Goal: Navigation & Orientation: Find specific page/section

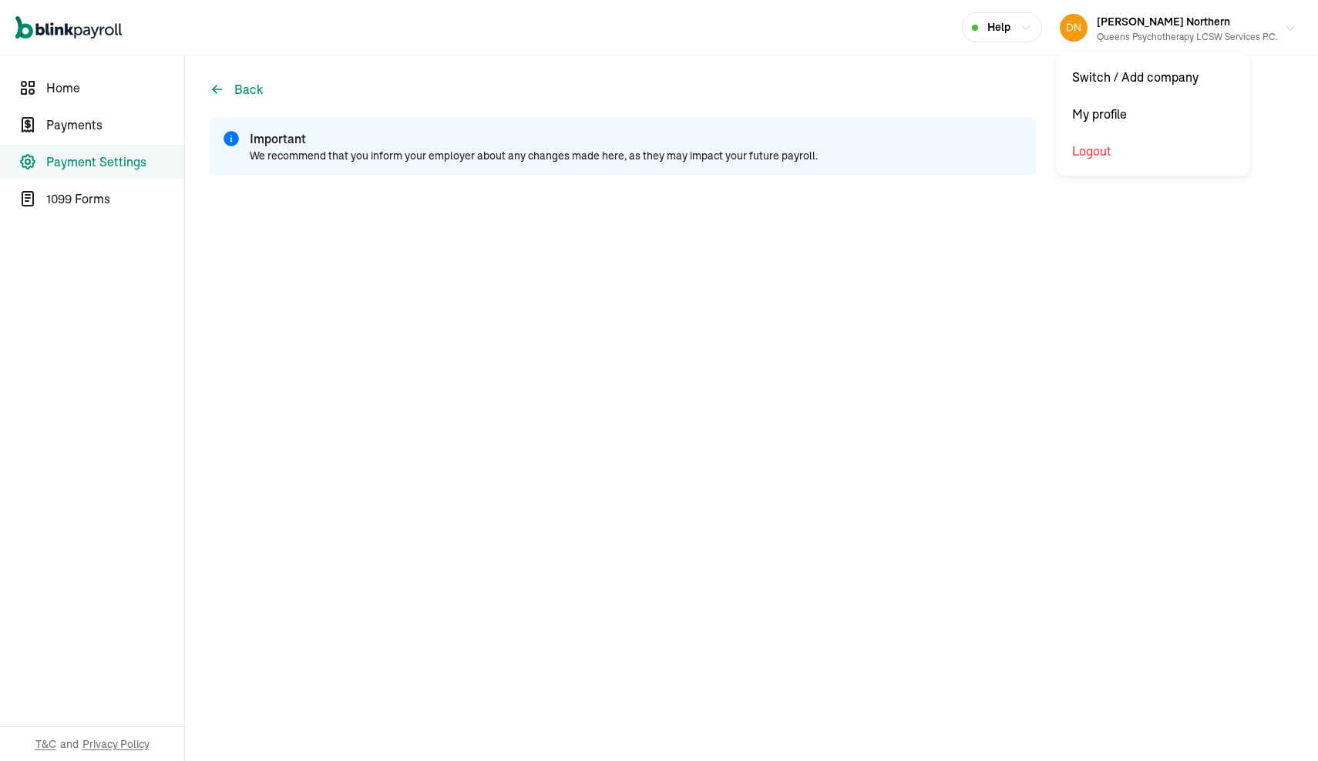
click at [1147, 22] on span "[PERSON_NAME] Northern" at bounding box center [1163, 22] width 133 height 14
click at [94, 126] on span "Payments" at bounding box center [115, 125] width 138 height 18
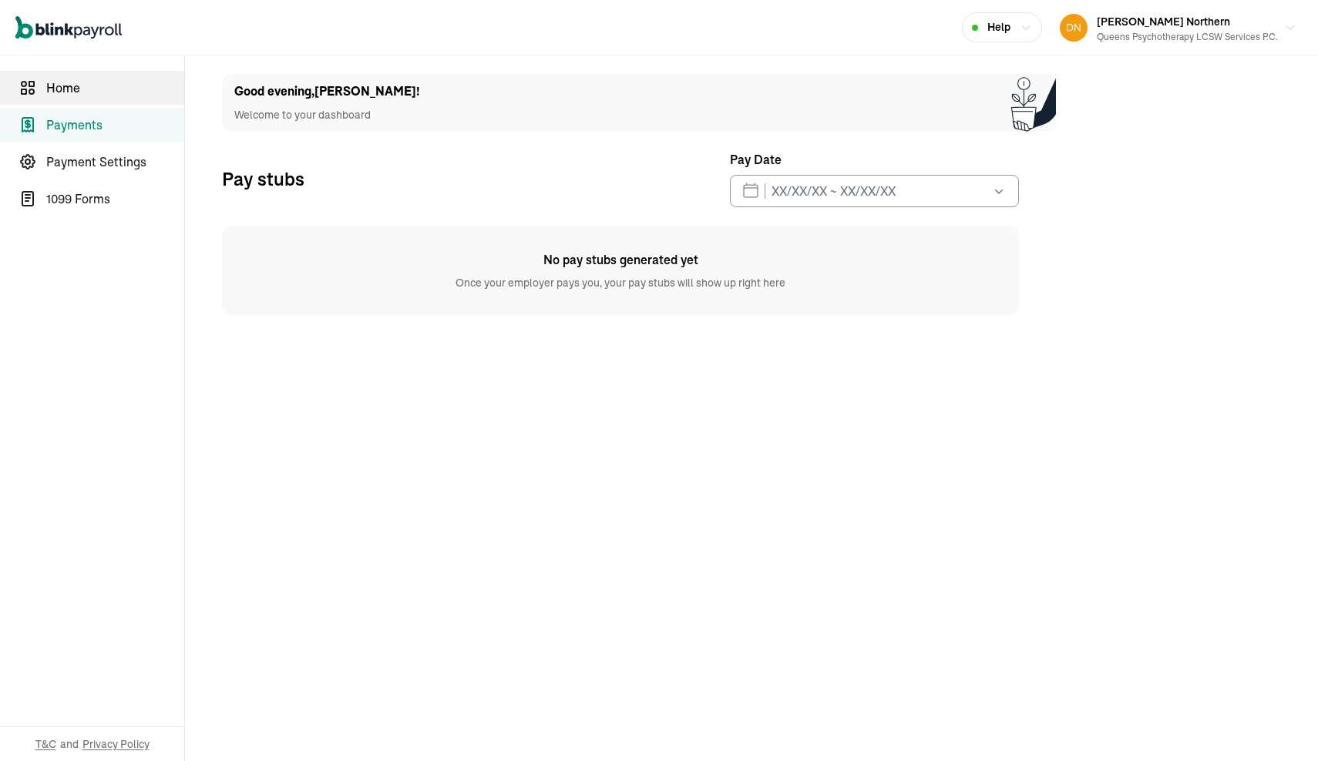
click at [70, 98] on link "Home" at bounding box center [92, 88] width 184 height 34
select select "2025"
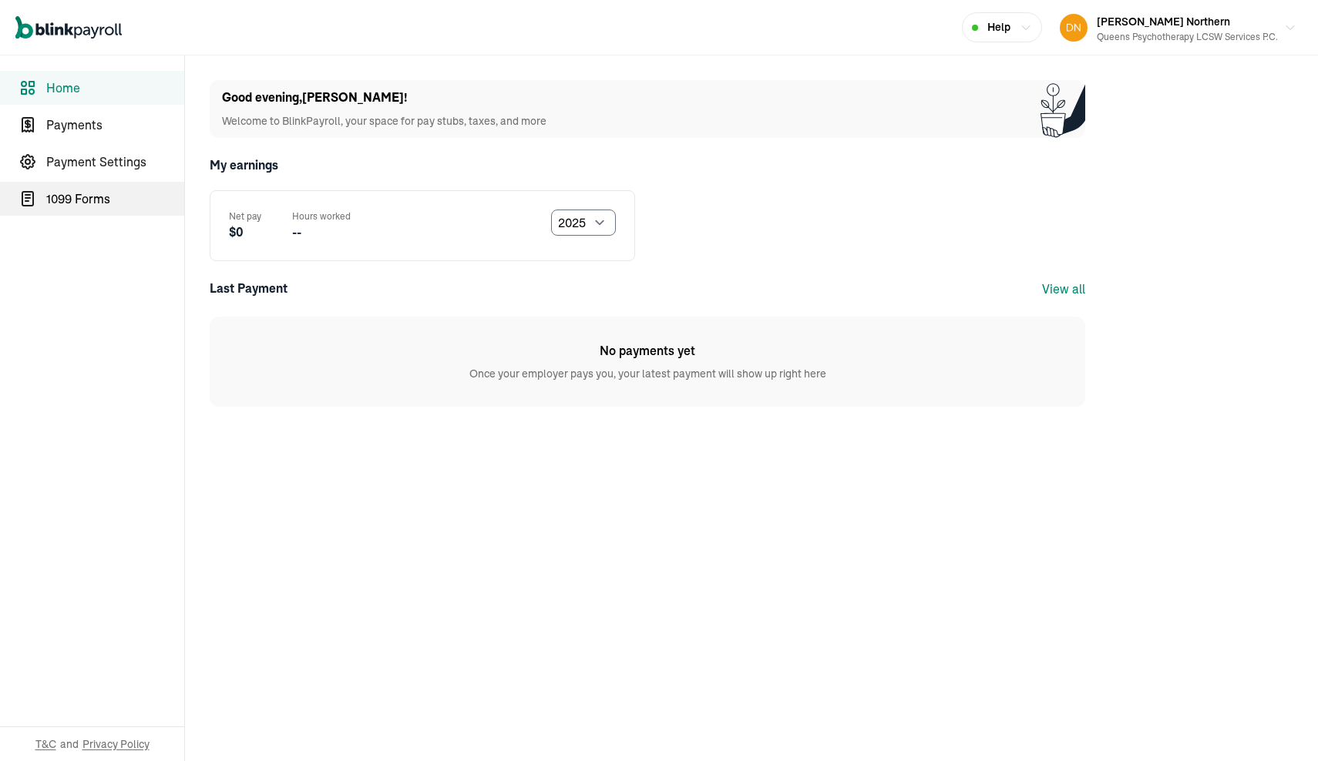
click at [65, 197] on span "1099 Forms" at bounding box center [115, 199] width 138 height 18
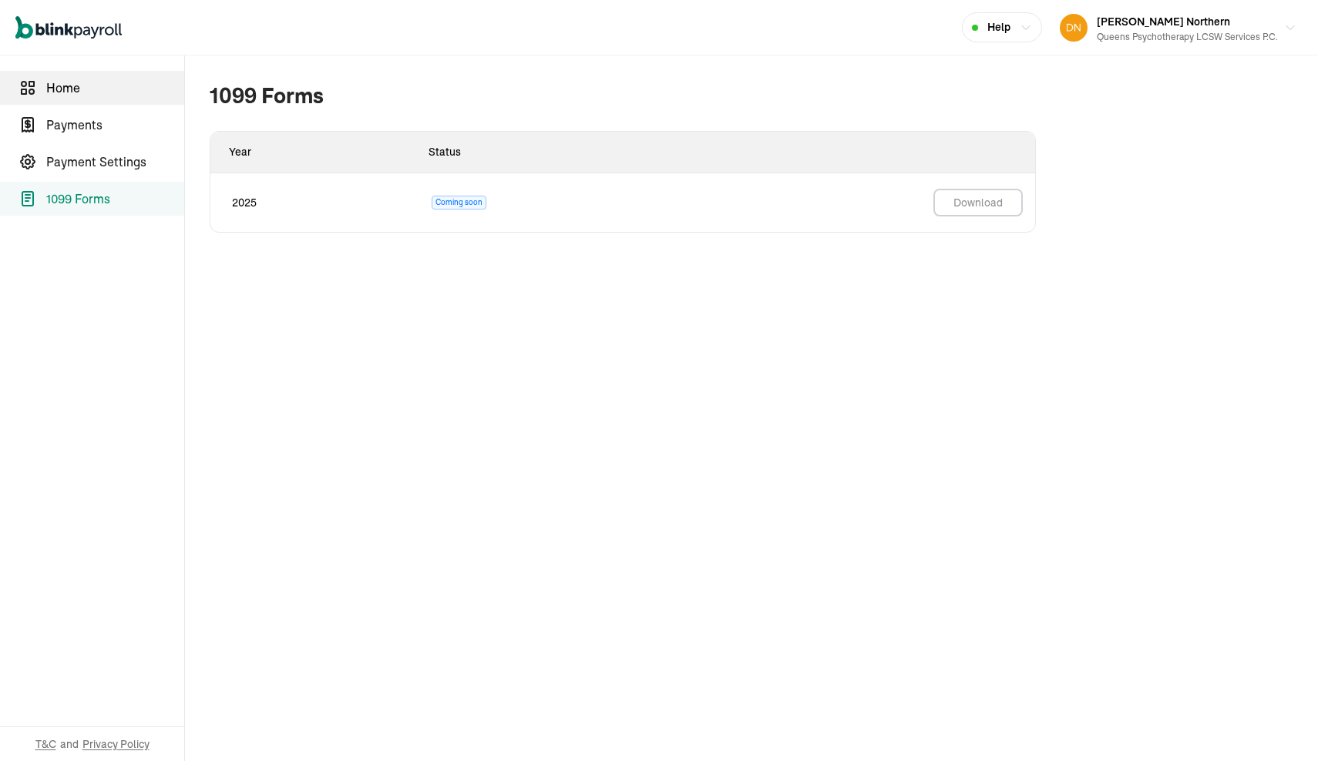
click at [60, 99] on link "Home" at bounding box center [92, 88] width 184 height 34
select select "2025"
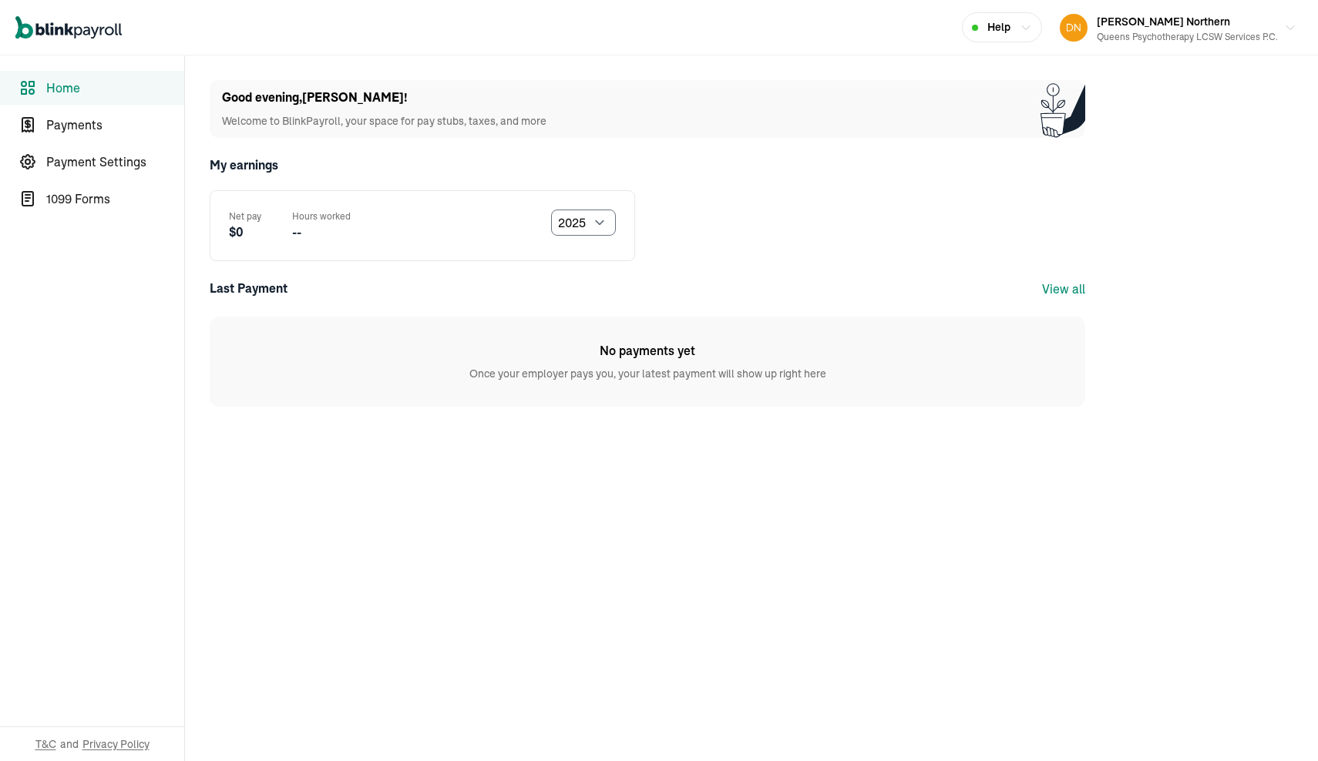
click at [1058, 287] on link "View all" at bounding box center [1063, 288] width 43 height 15
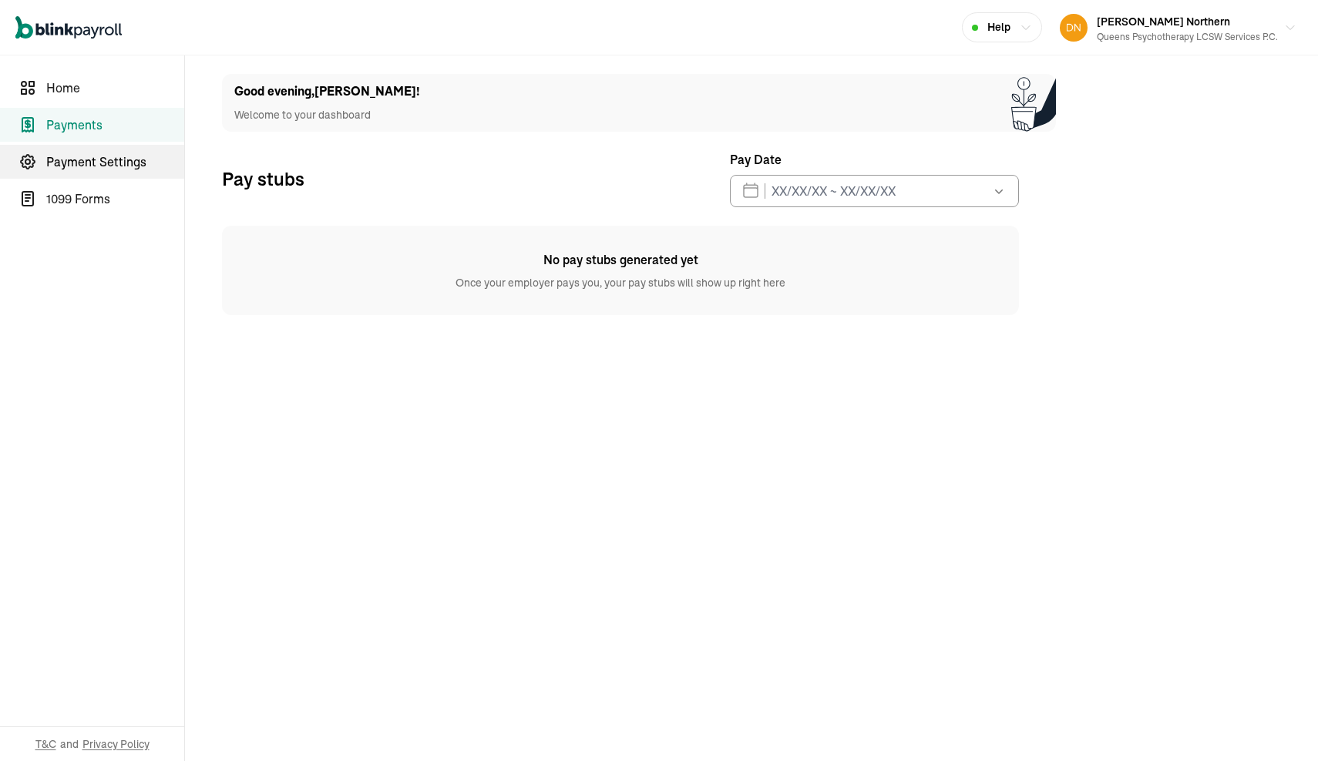
click at [96, 157] on span "Payment Settings" at bounding box center [115, 162] width 138 height 18
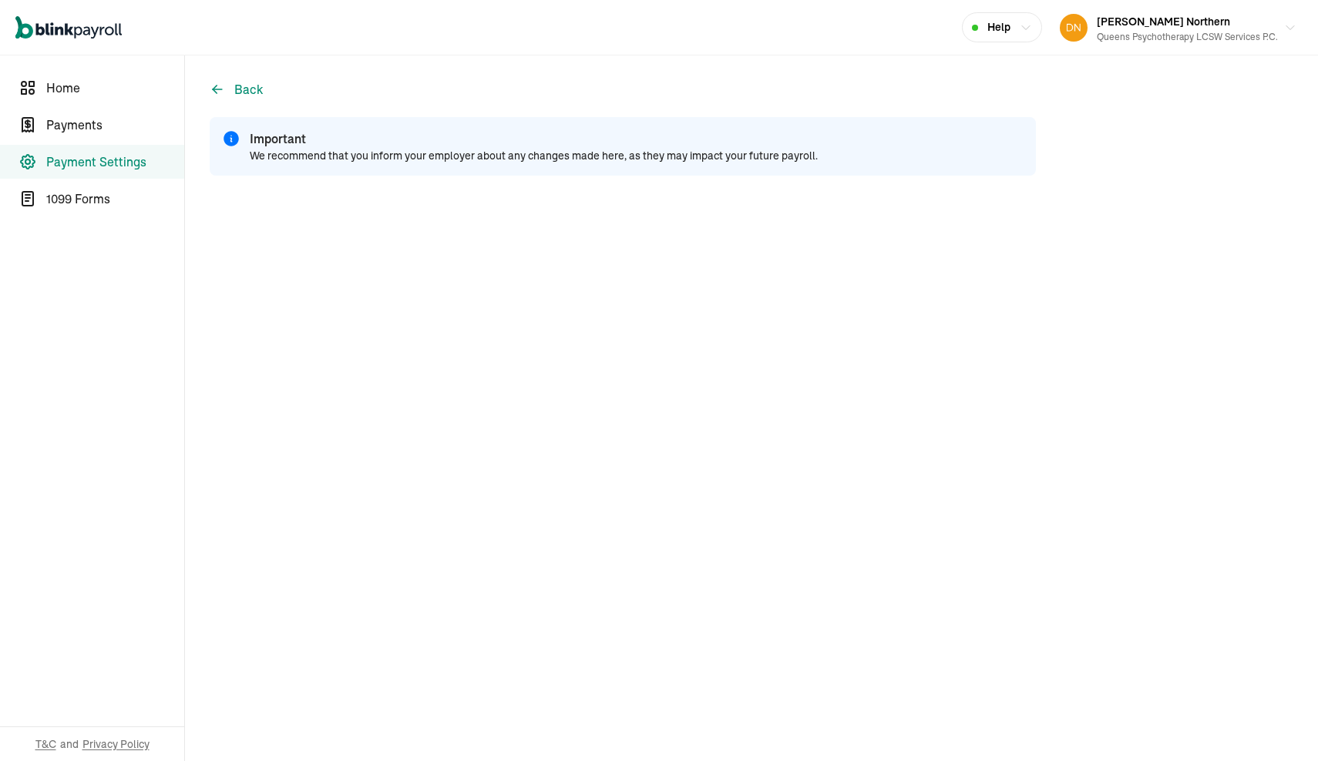
click at [1069, 361] on main "Back Important We recommend that you inform your employer about any changes mad…" at bounding box center [751, 408] width 1133 height 706
click at [997, 22] on span "Help" at bounding box center [998, 27] width 23 height 16
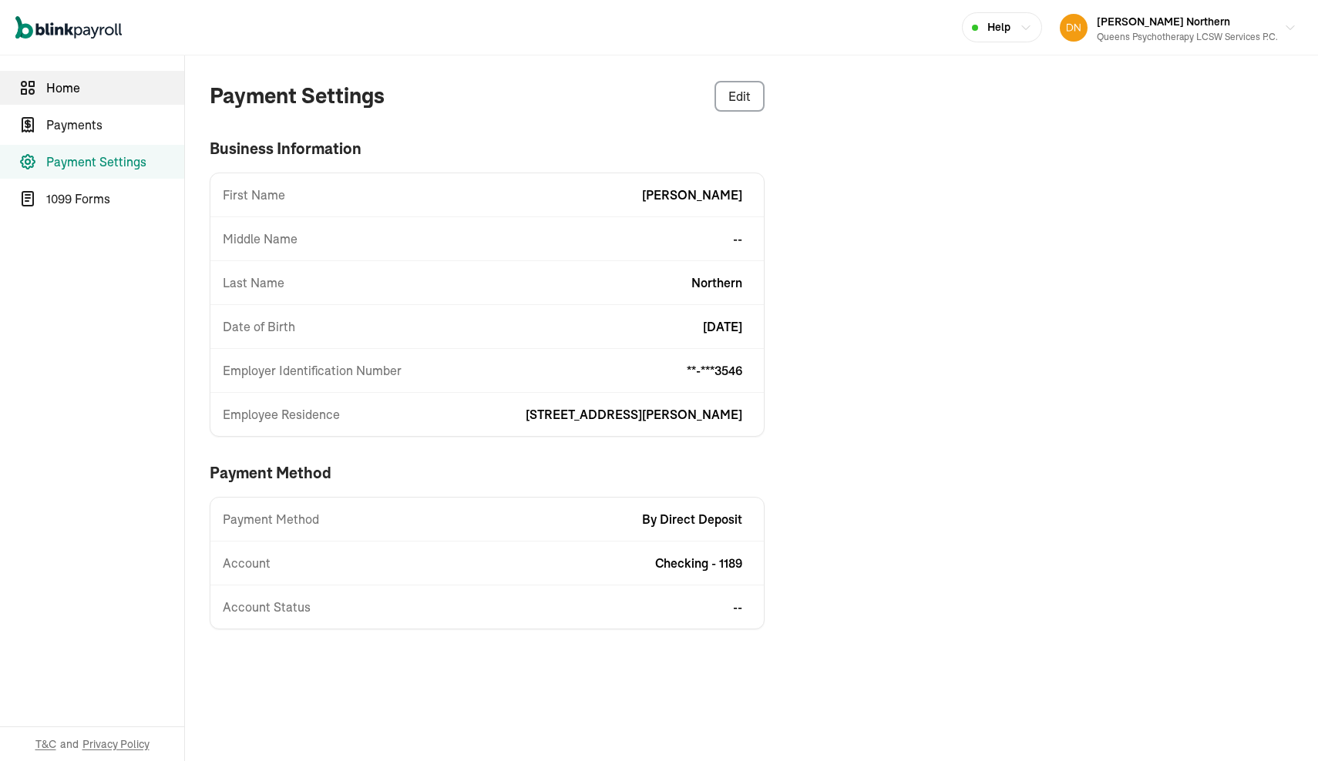
click at [75, 85] on span "Home" at bounding box center [115, 88] width 138 height 18
select select "2025"
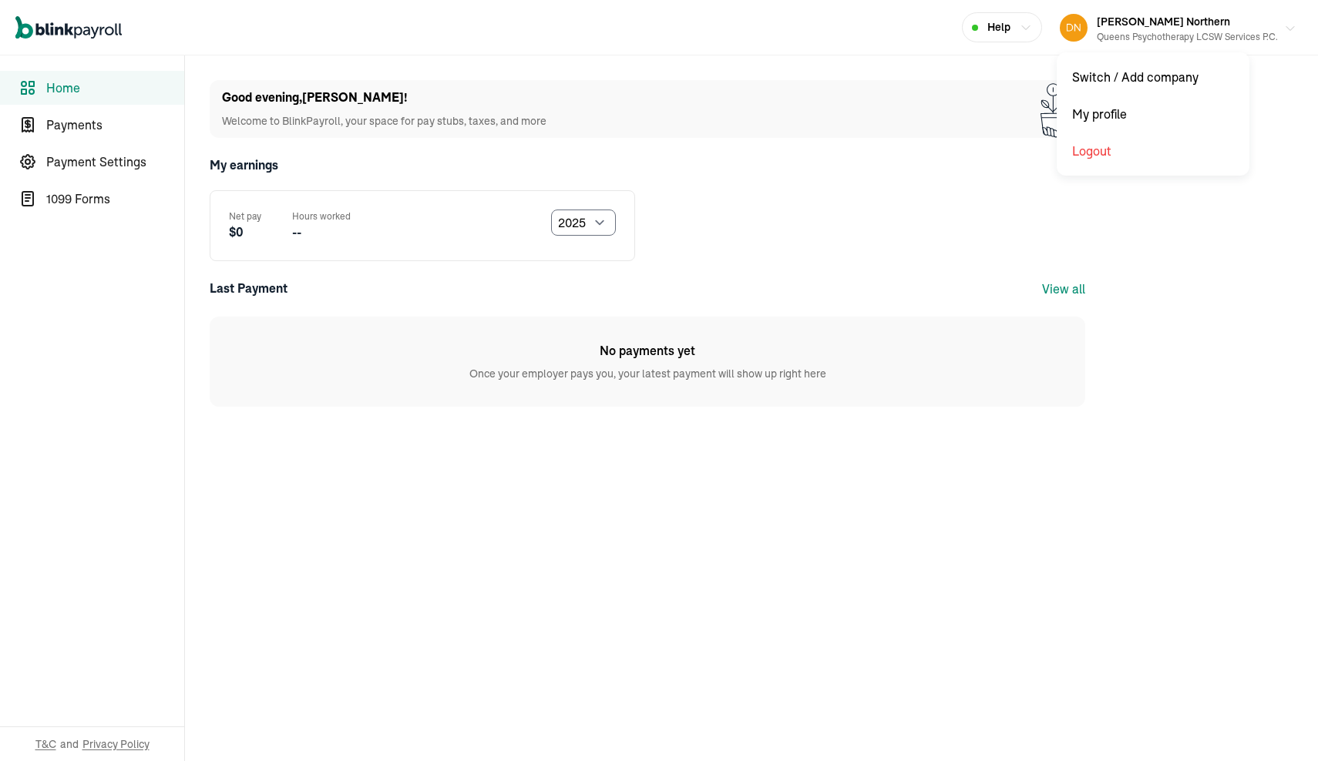
click at [1284, 27] on icon "button" at bounding box center [1290, 28] width 12 height 12
click at [79, 89] on span "Home" at bounding box center [115, 88] width 138 height 18
click at [1137, 32] on div "Queens Psychotherapy LCSW Services P.C." at bounding box center [1187, 37] width 181 height 14
